Goal: Find specific page/section: Find specific page/section

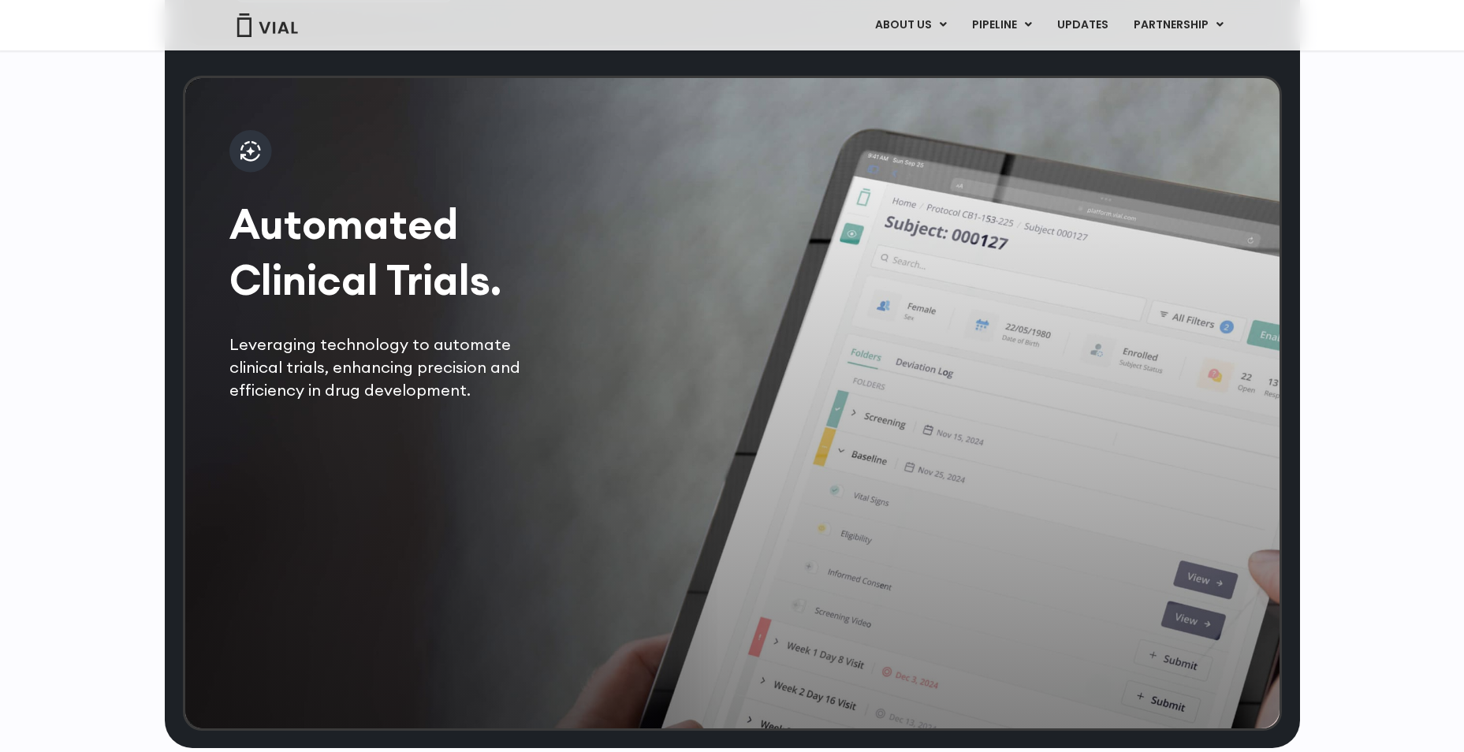
scroll to position [2604, 0]
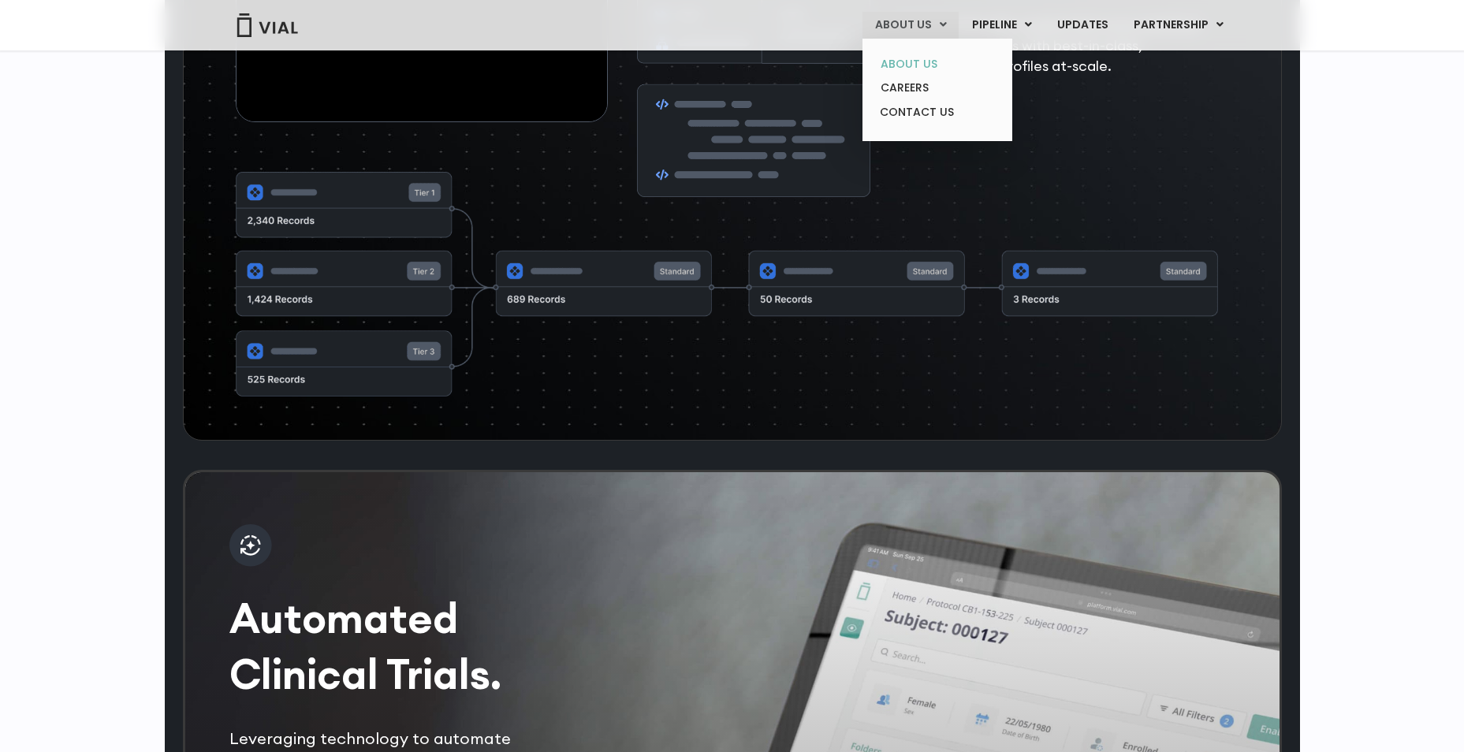
click at [934, 67] on link "ABOUT US" at bounding box center [937, 64] width 138 height 24
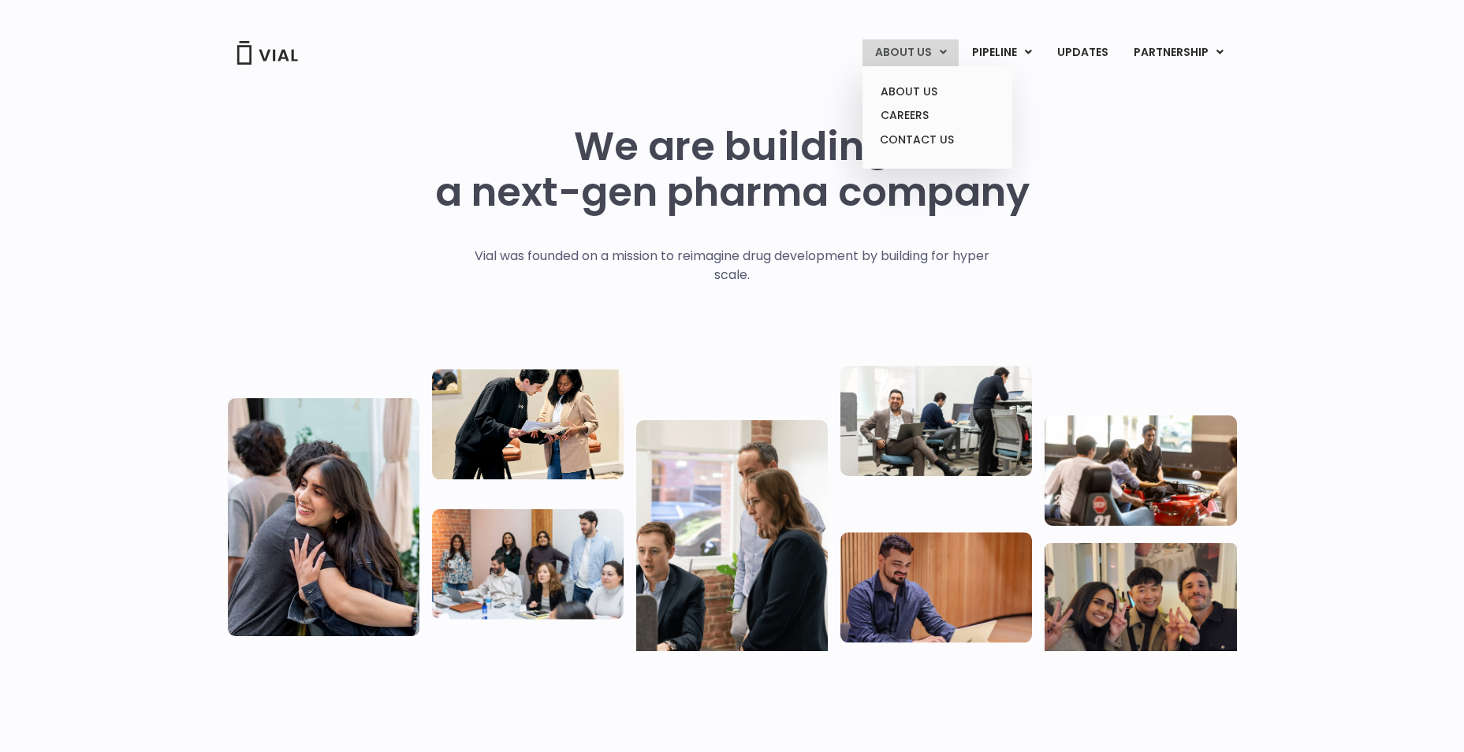
click at [942, 56] on link "ABOUT US" at bounding box center [911, 52] width 96 height 27
click at [947, 143] on link "CONTACT US" at bounding box center [937, 140] width 138 height 25
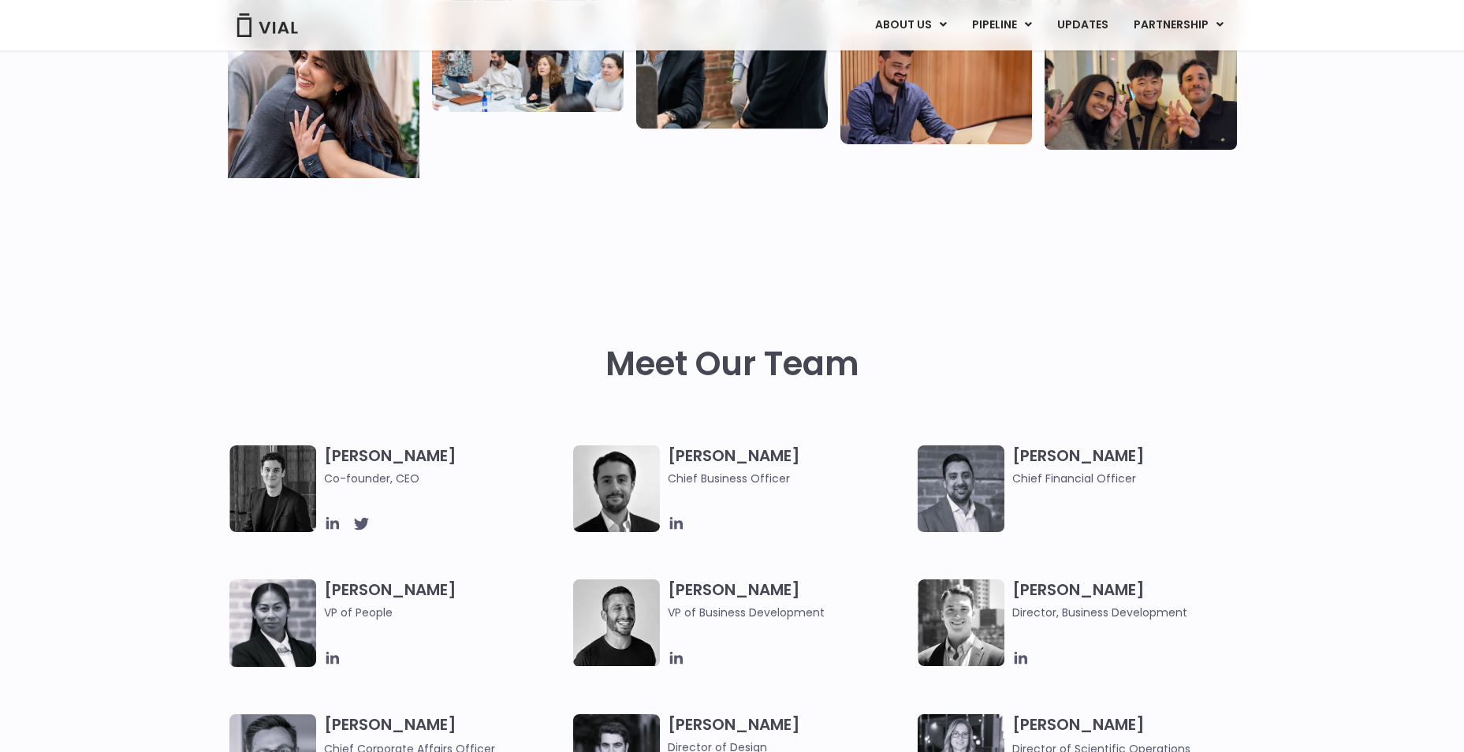
scroll to position [710, 0]
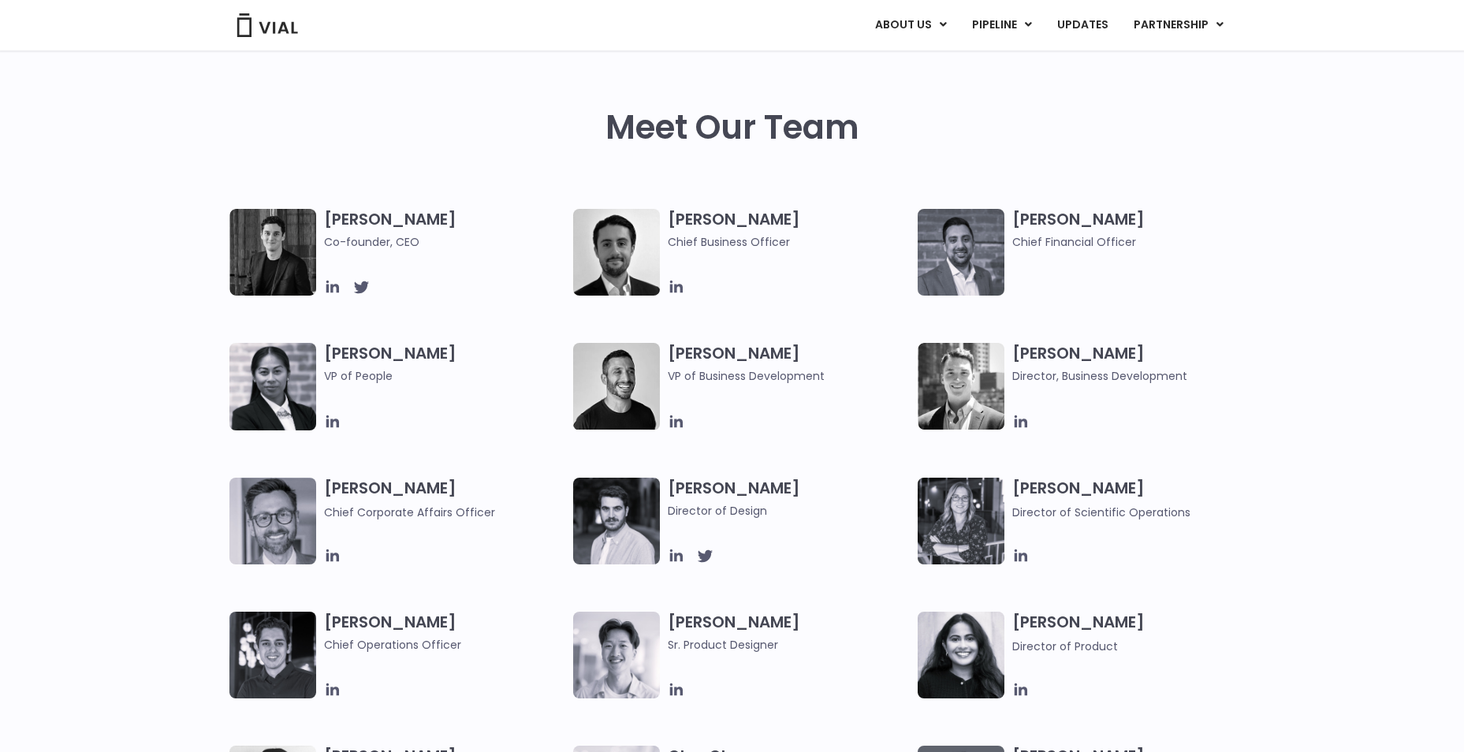
click at [278, 21] on img at bounding box center [267, 25] width 63 height 24
click at [1090, 80] on div "Meet Our Team" at bounding box center [732, 98] width 1009 height 223
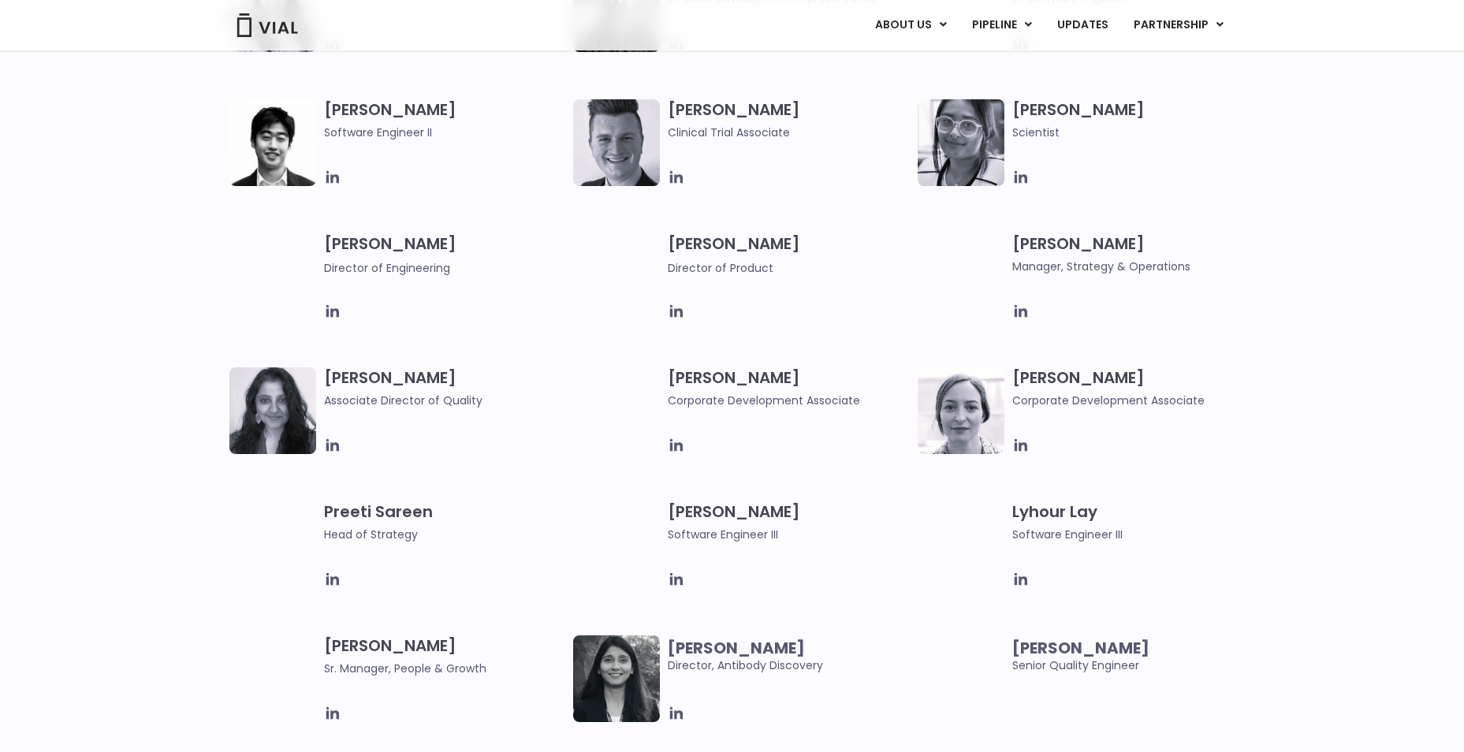
scroll to position [1971, 0]
